Goal: Information Seeking & Learning: Find specific fact

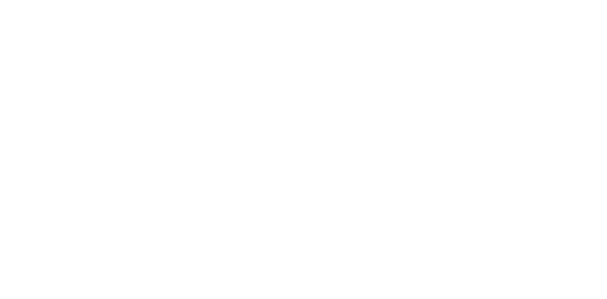
click at [165, 16] on div at bounding box center [303, 149] width 607 height 299
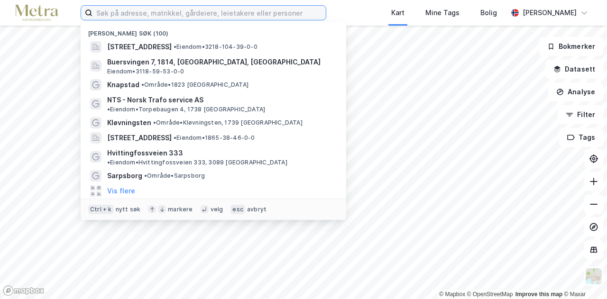
click at [161, 14] on input at bounding box center [208, 13] width 233 height 14
type input "p"
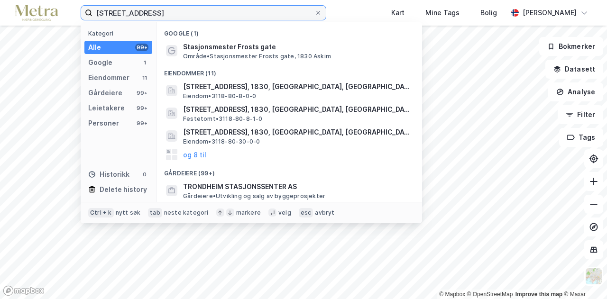
type input "[STREET_ADDRESS]"
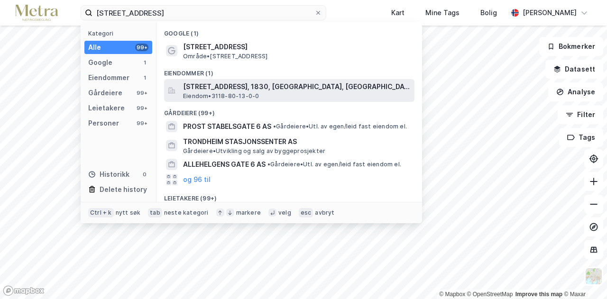
click at [234, 96] on span "Eiendom • 3118-80-13-0-0" at bounding box center [221, 96] width 76 height 8
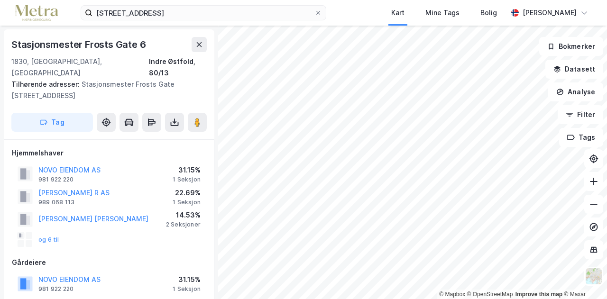
click at [46, 232] on div "og 6 til" at bounding box center [39, 239] width 42 height 15
click at [0, 0] on button "og 6 til" at bounding box center [0, 0] width 0 height 0
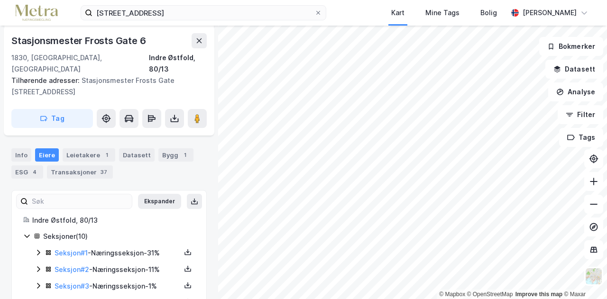
scroll to position [187, 0]
